Goal: Transaction & Acquisition: Purchase product/service

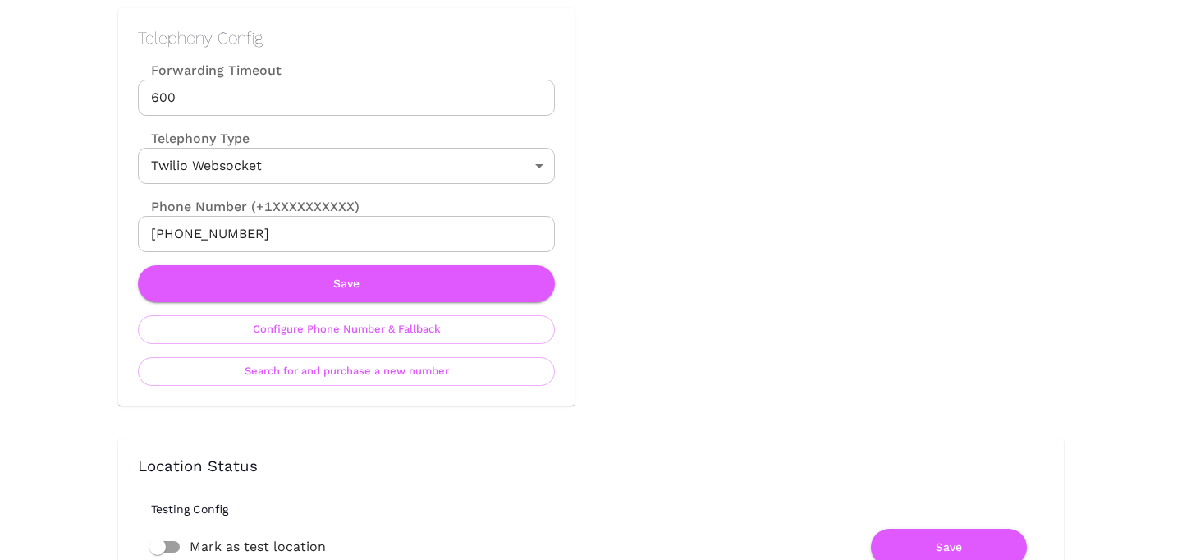
scroll to position [783, 0]
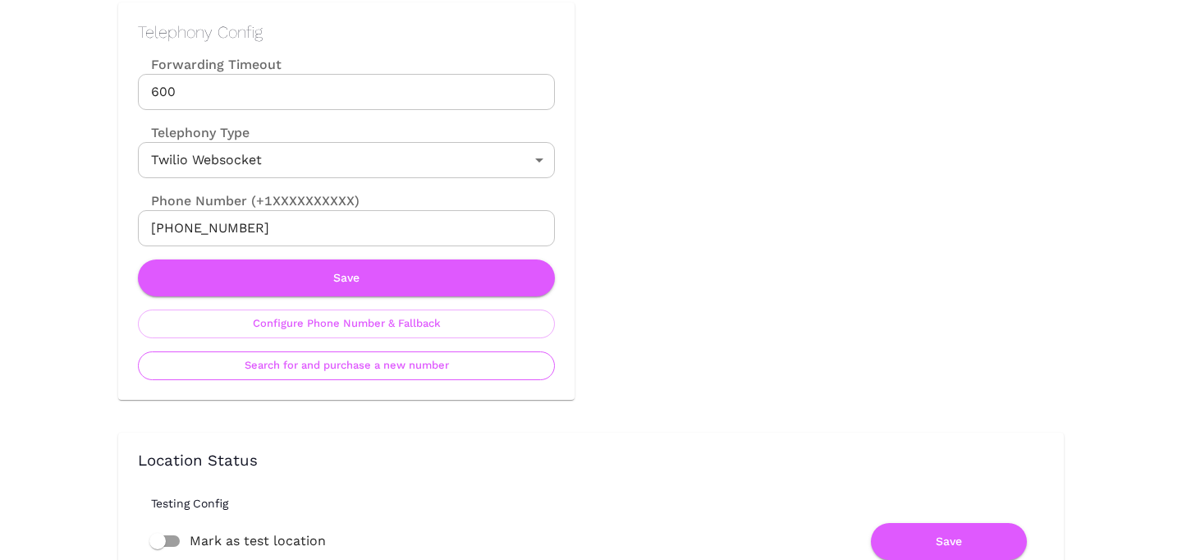
click at [350, 370] on button "Search for and purchase a new number" at bounding box center [346, 365] width 417 height 29
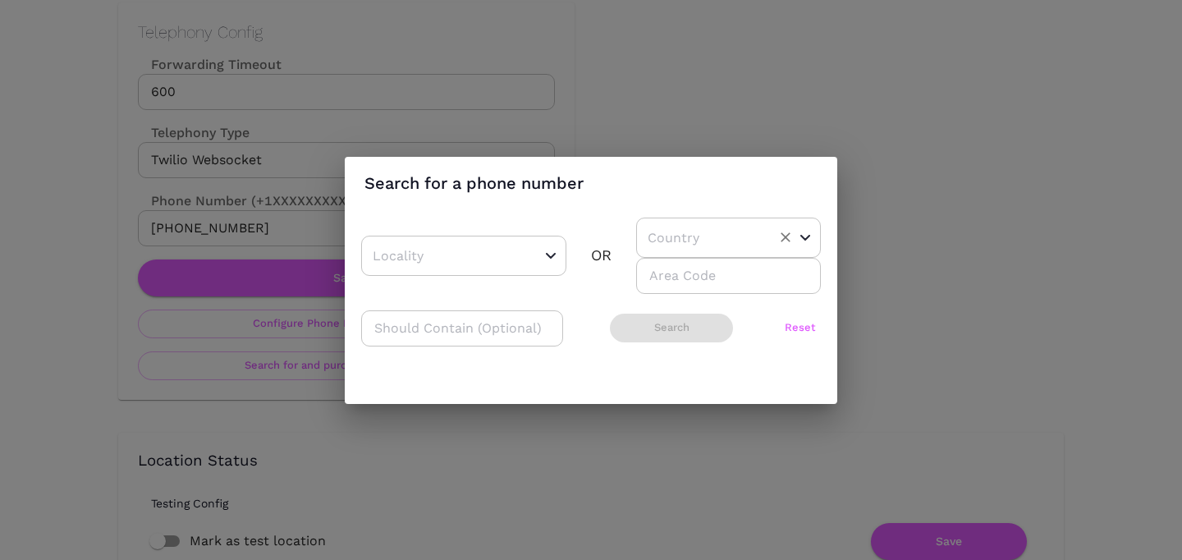
click at [673, 243] on input "text" at bounding box center [703, 237] width 119 height 25
click at [674, 278] on li "US" at bounding box center [722, 279] width 172 height 30
type input "US"
click at [671, 290] on input "number" at bounding box center [728, 276] width 185 height 36
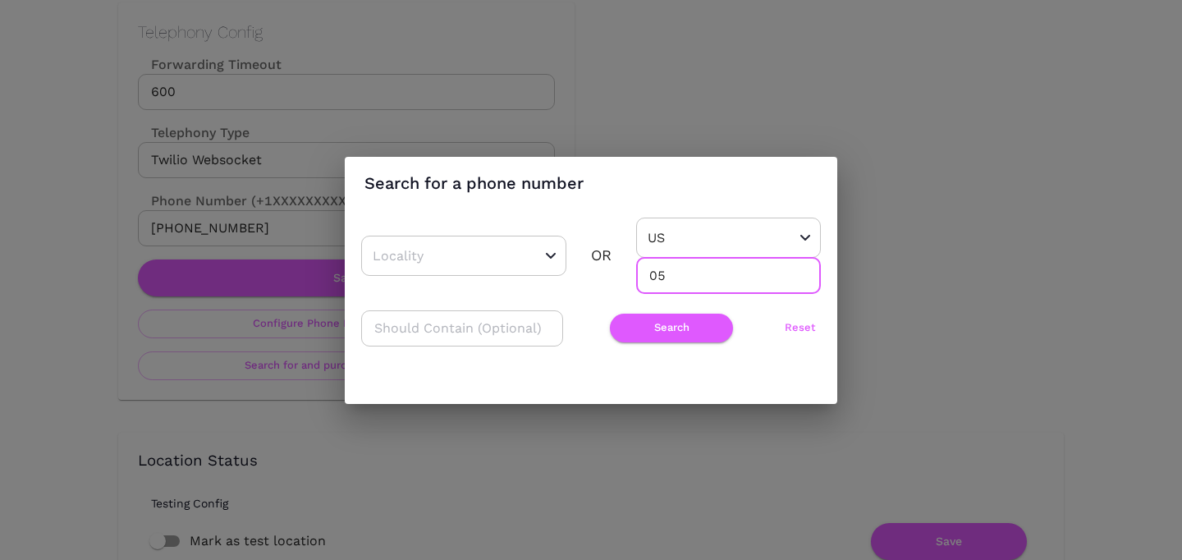
type input "0"
type input "805"
click at [659, 328] on button "Search" at bounding box center [671, 328] width 123 height 29
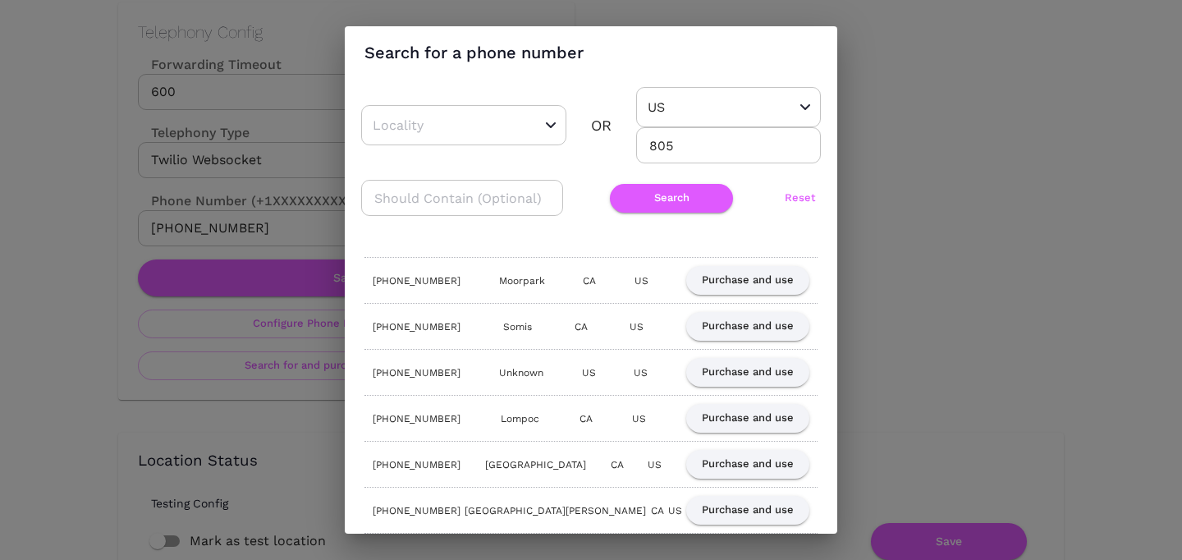
click at [483, 208] on input "text" at bounding box center [462, 198] width 202 height 36
type input "600"
click at [679, 207] on button "Search" at bounding box center [671, 198] width 123 height 29
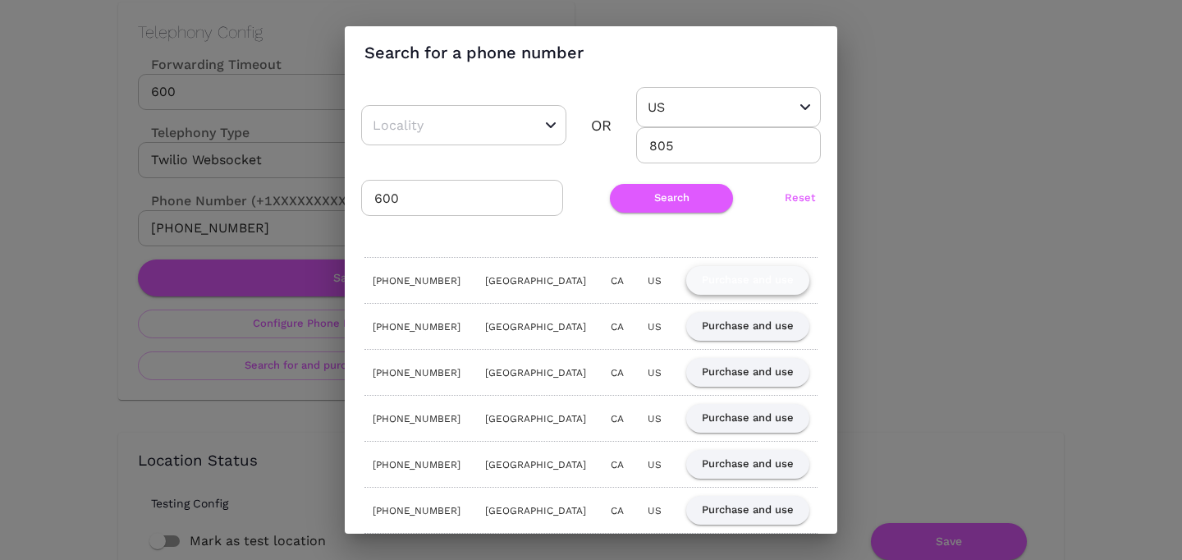
click at [762, 288] on button "Purchase and use" at bounding box center [747, 280] width 123 height 29
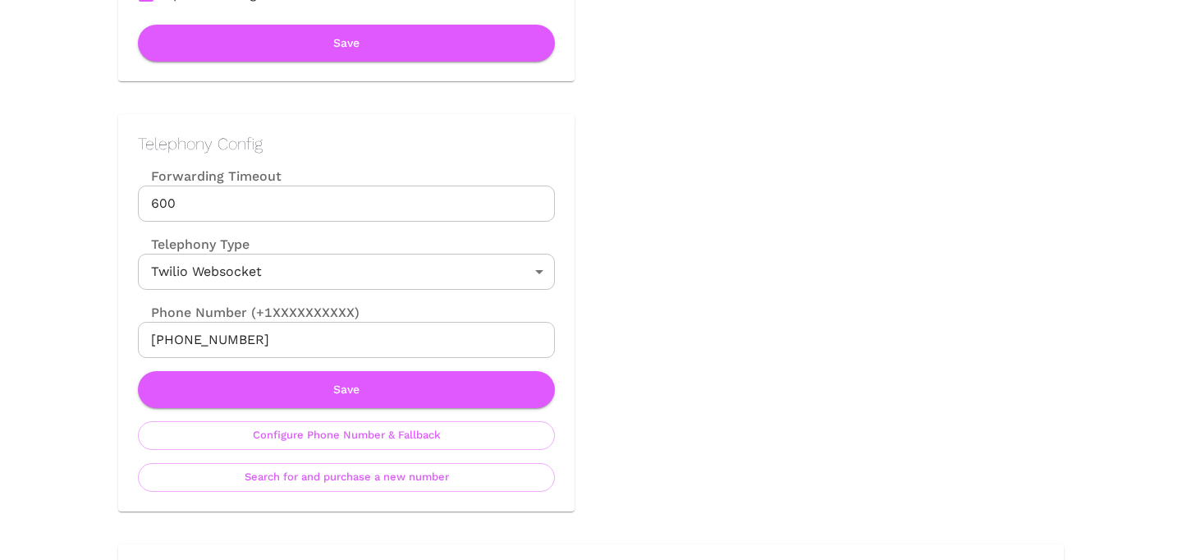
scroll to position [684, 0]
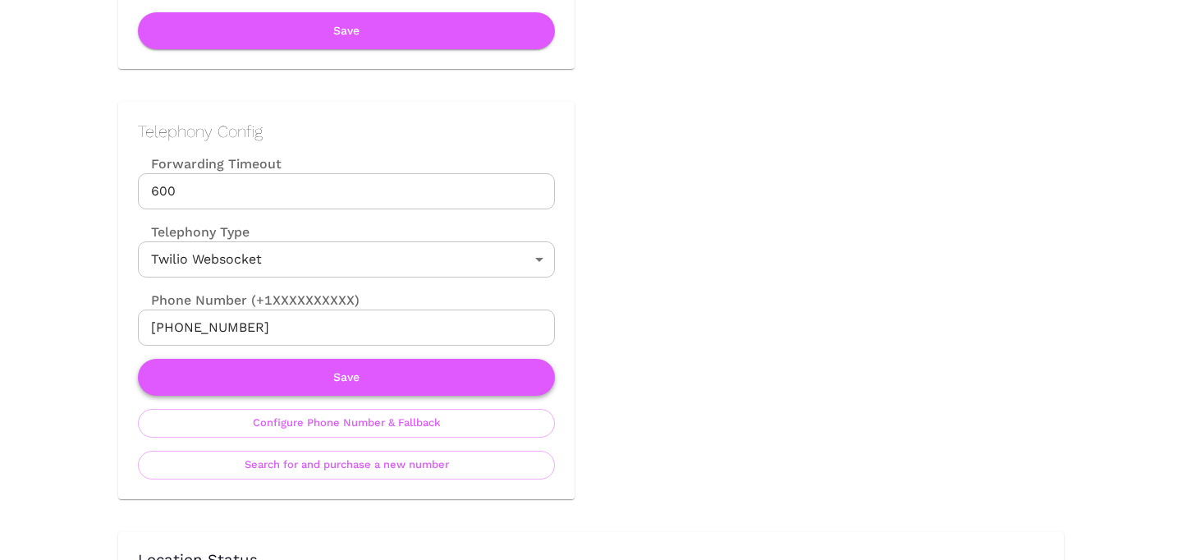
click at [388, 367] on button "Save" at bounding box center [346, 377] width 417 height 37
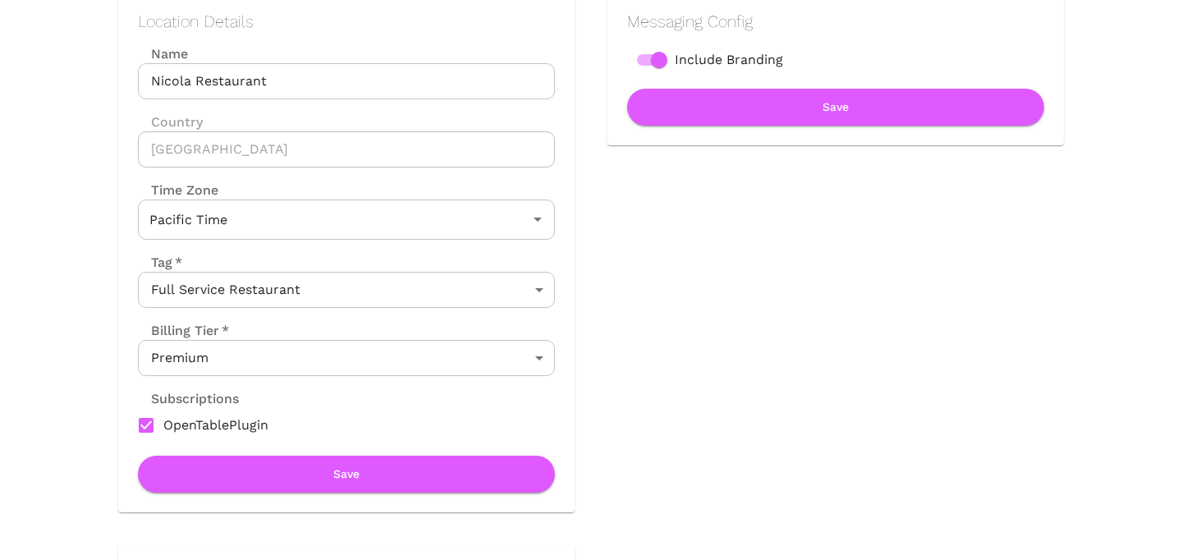
scroll to position [0, 0]
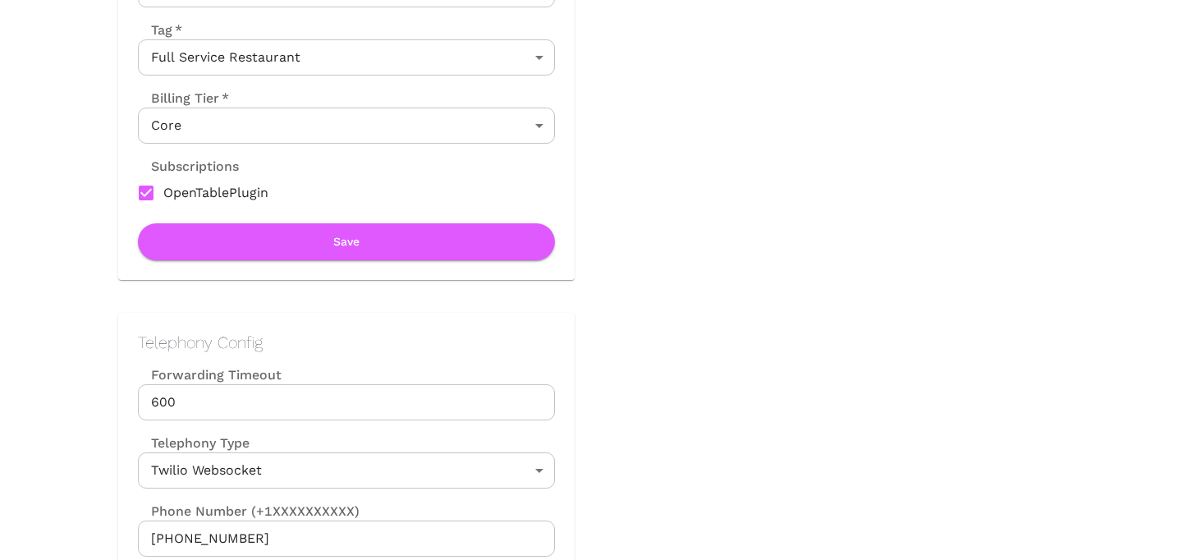
scroll to position [758, 0]
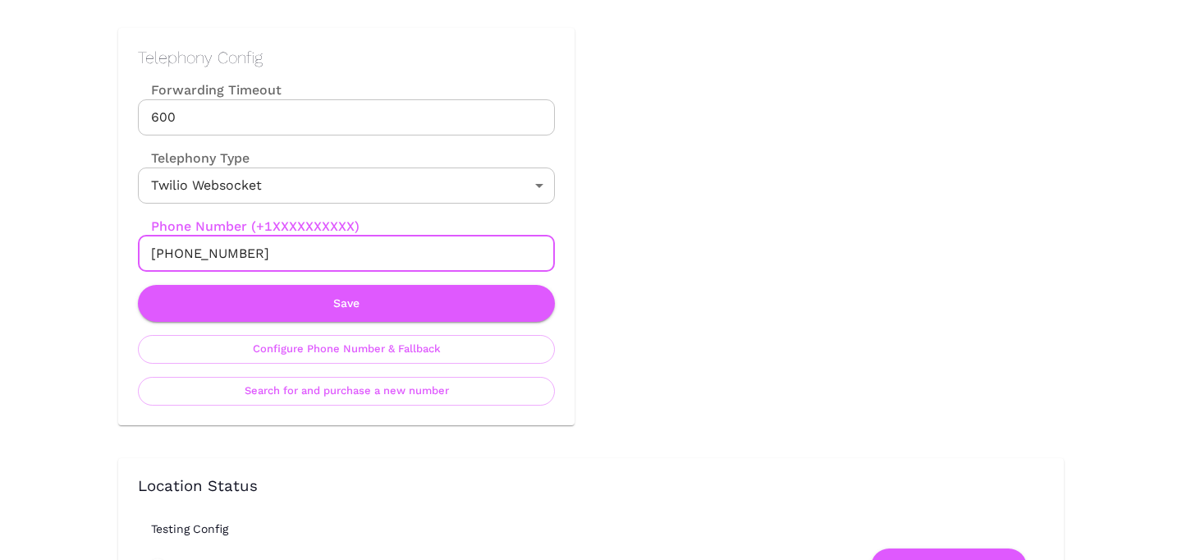
drag, startPoint x: 168, startPoint y: 249, endPoint x: 352, endPoint y: 249, distance: 184.8
click at [352, 249] on input "[PHONE_NUMBER]" at bounding box center [346, 254] width 417 height 36
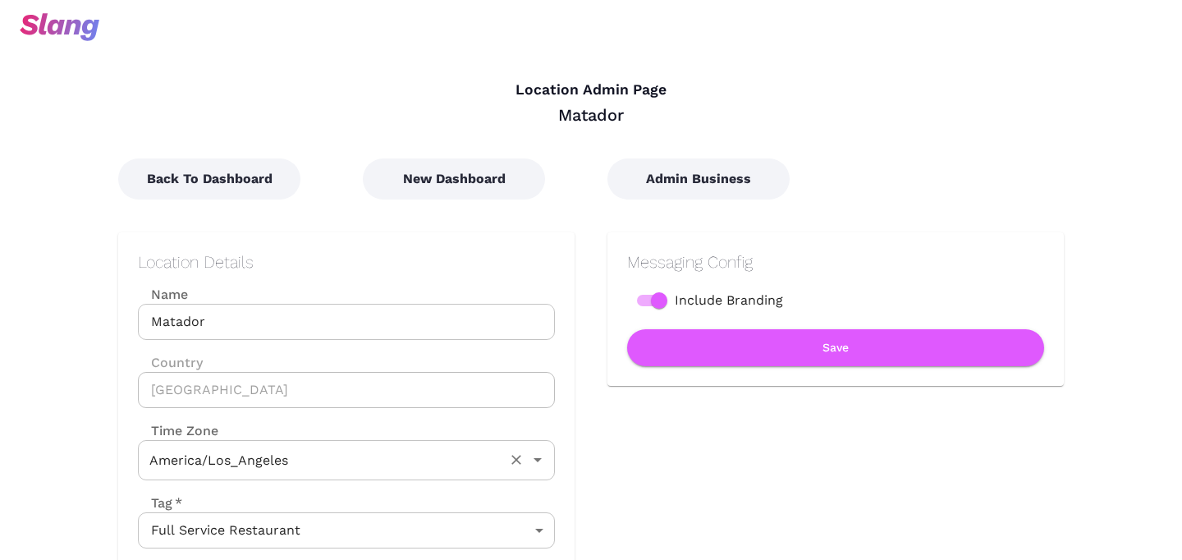
type input "Pacific Time"
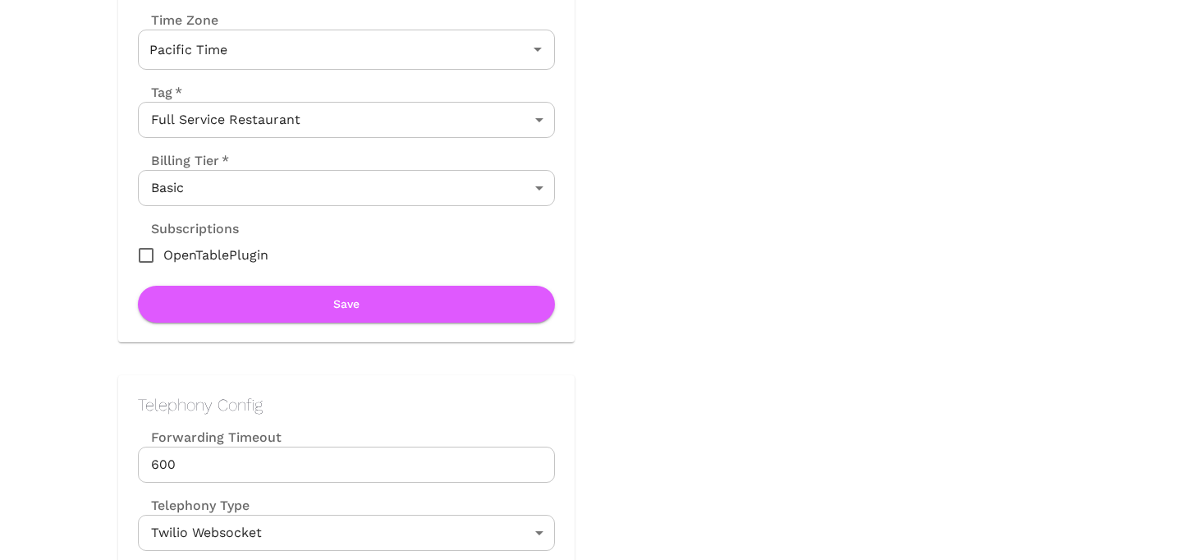
scroll to position [526, 0]
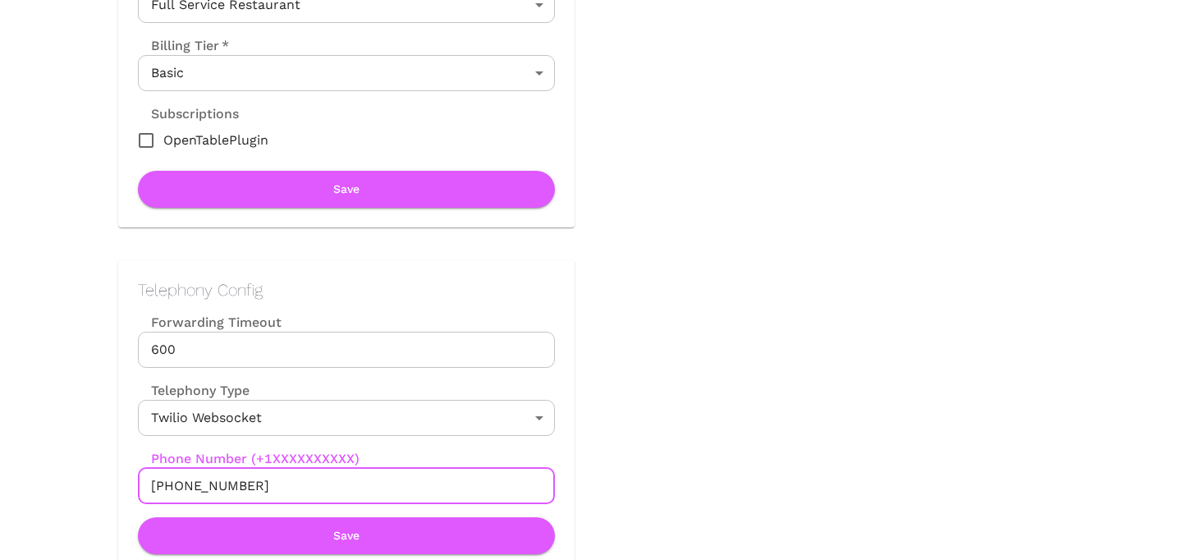
drag, startPoint x: 171, startPoint y: 480, endPoint x: 263, endPoint y: 484, distance: 92.0
click at [263, 484] on input "+14154309613" at bounding box center [346, 486] width 417 height 36
drag, startPoint x: 167, startPoint y: 486, endPoint x: 317, endPoint y: 487, distance: 150.3
click at [318, 487] on input "+14154309613" at bounding box center [346, 486] width 417 height 36
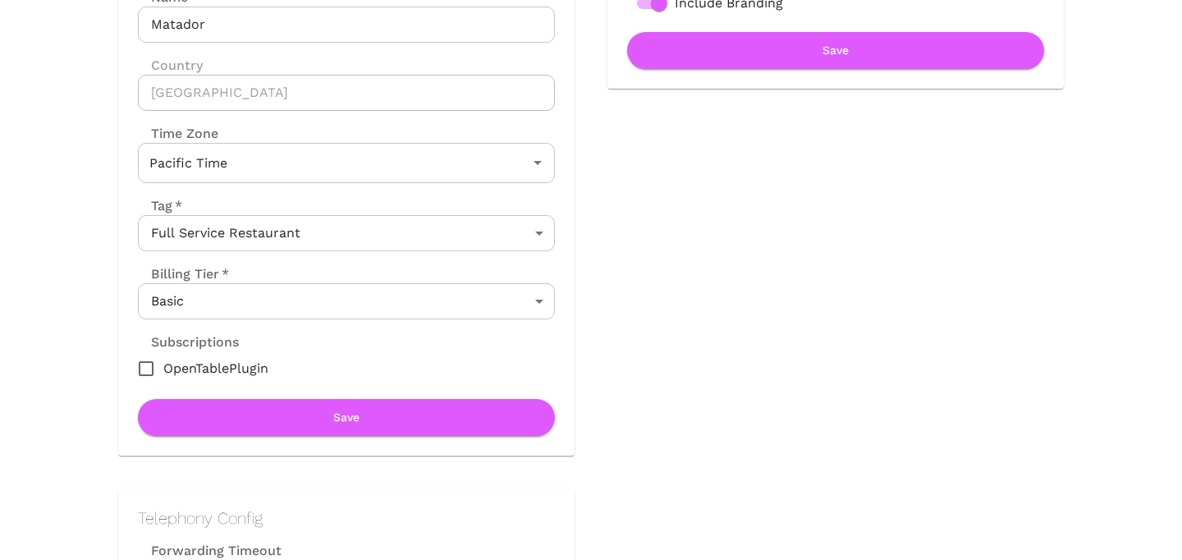
scroll to position [296, 0]
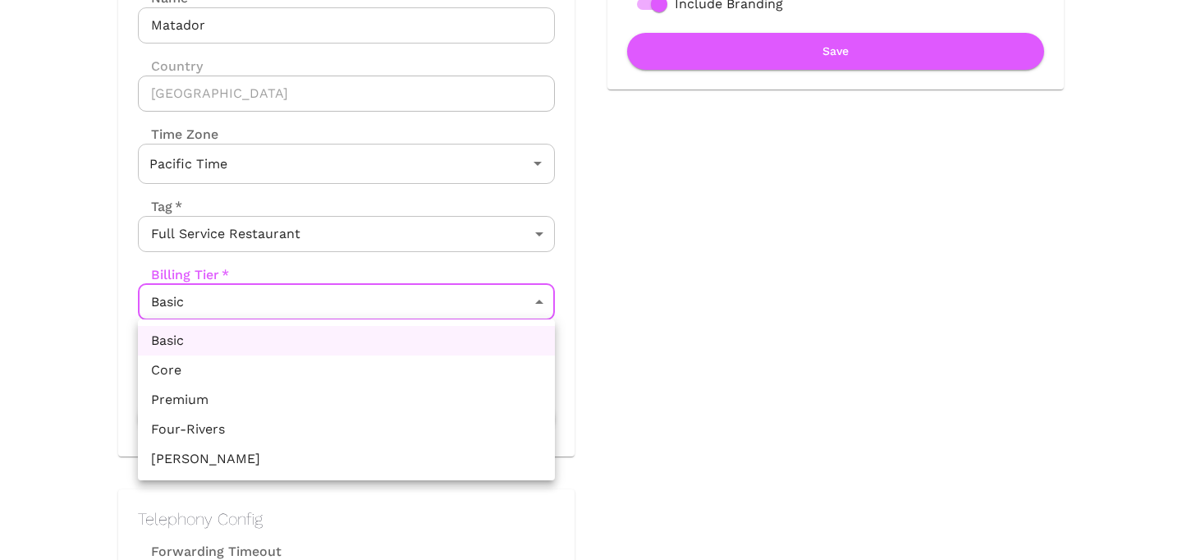
click at [331, 365] on li "Core" at bounding box center [346, 371] width 417 height 30
type input "Core"
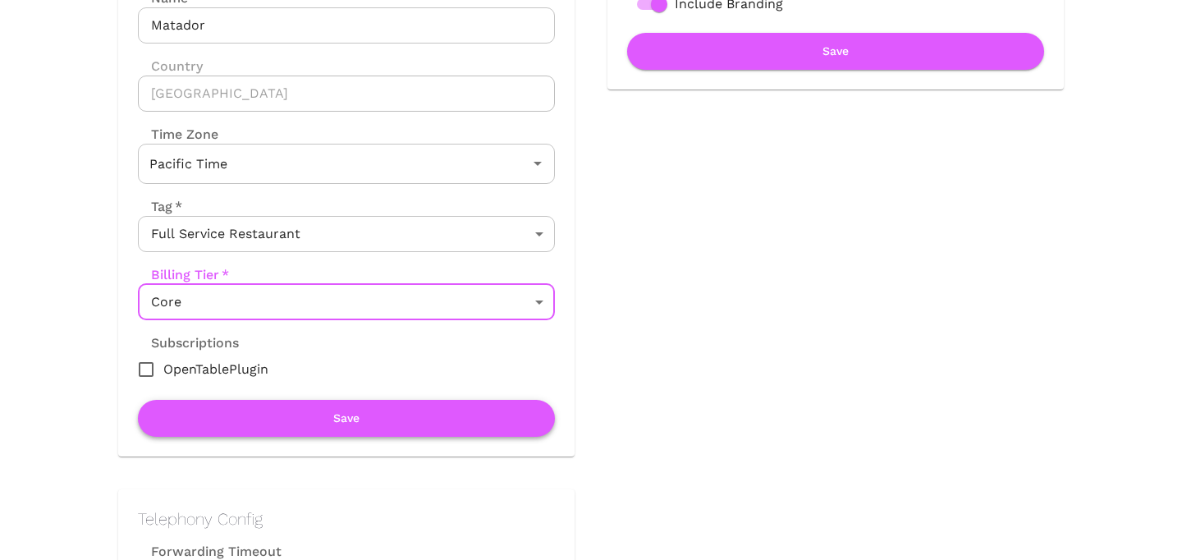
click at [341, 416] on button "Save" at bounding box center [346, 418] width 417 height 37
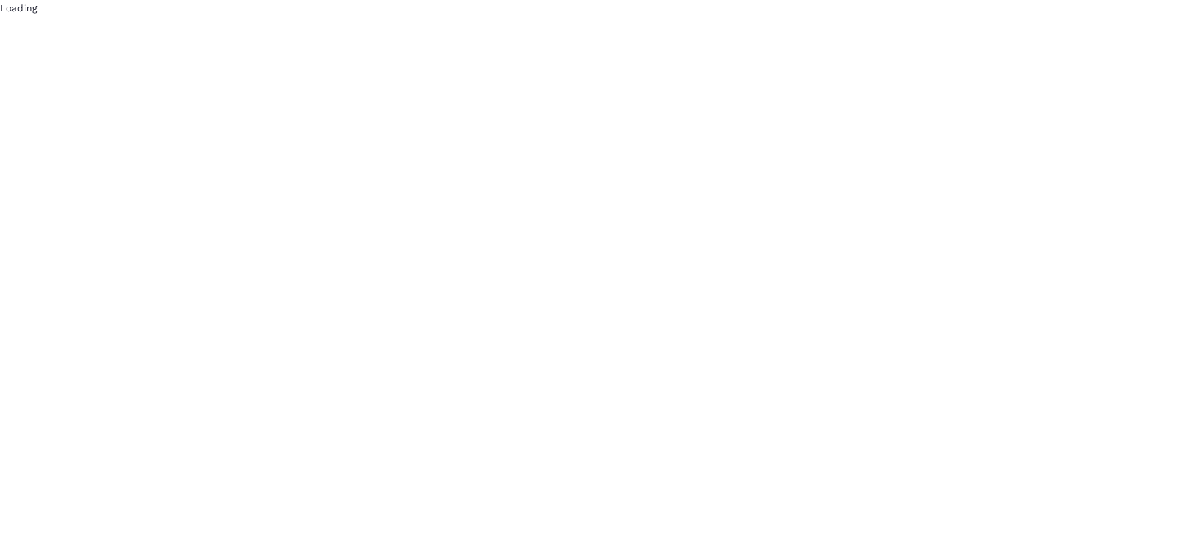
scroll to position [0, 0]
